Goal: Check status: Check status

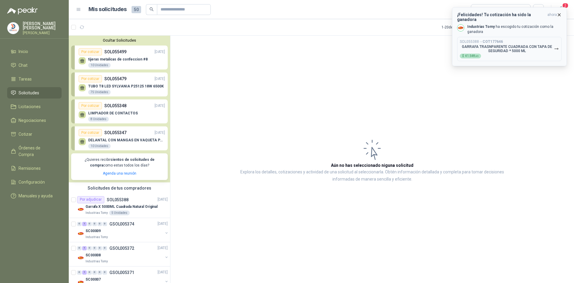
click at [507, 48] on p "GARRAFA TRASNPARENTE CUADRADA CON TAPA DE SEGURIDAD * 5000 ML" at bounding box center [507, 49] width 94 height 8
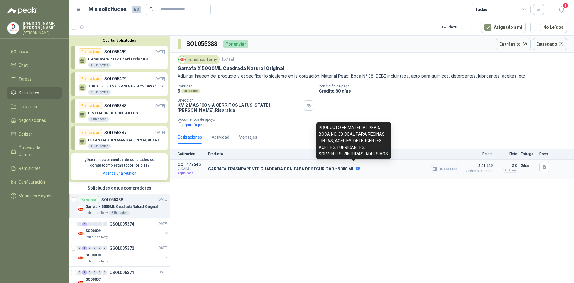
click at [356, 167] on icon at bounding box center [358, 169] width 4 height 4
